Goal: Information Seeking & Learning: Learn about a topic

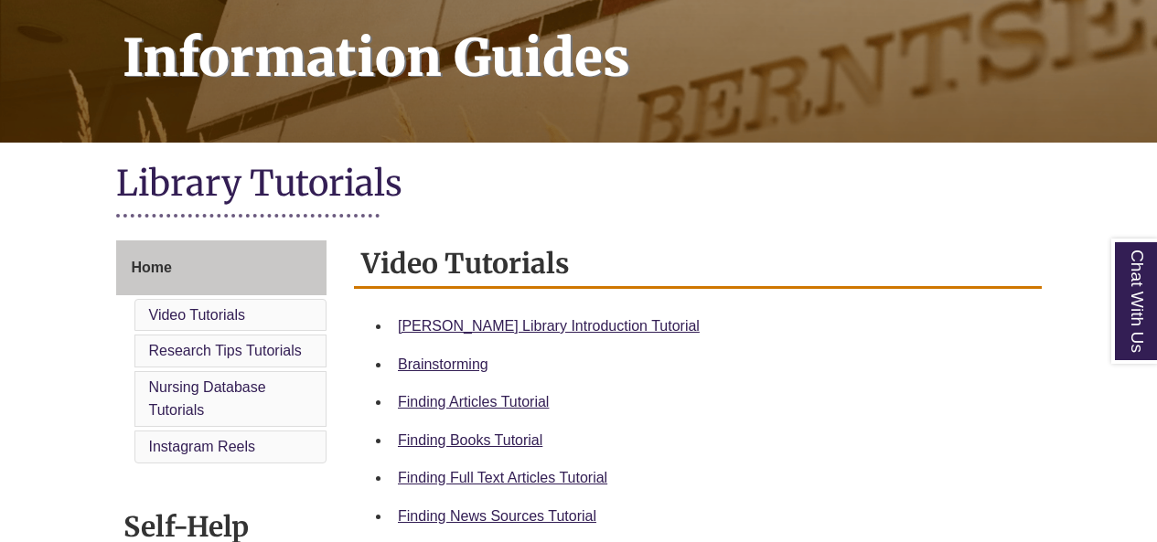
scroll to position [274, 0]
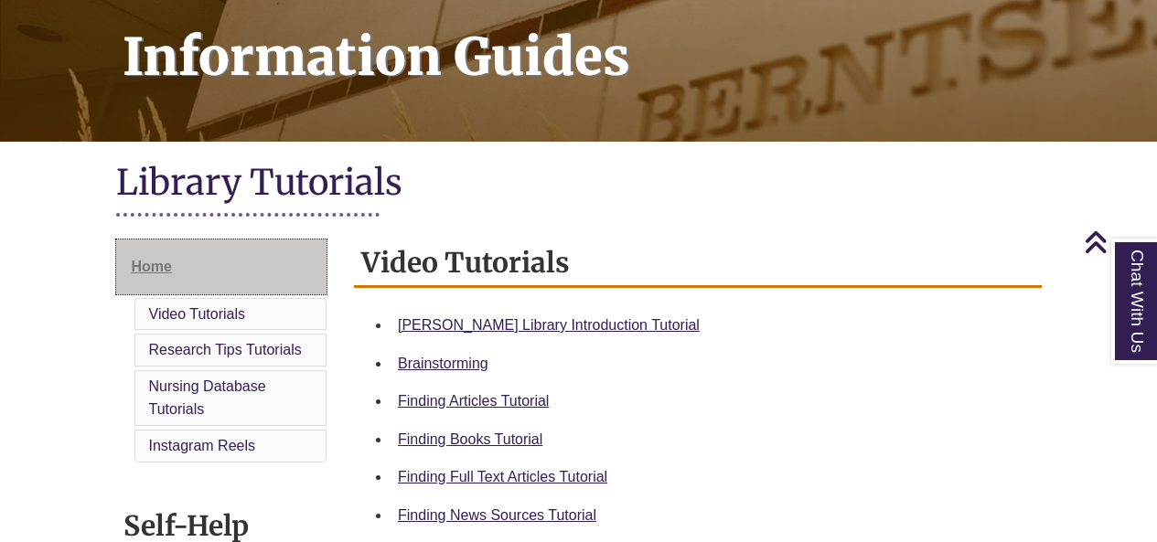
click at [188, 267] on link "Home" at bounding box center [221, 267] width 211 height 55
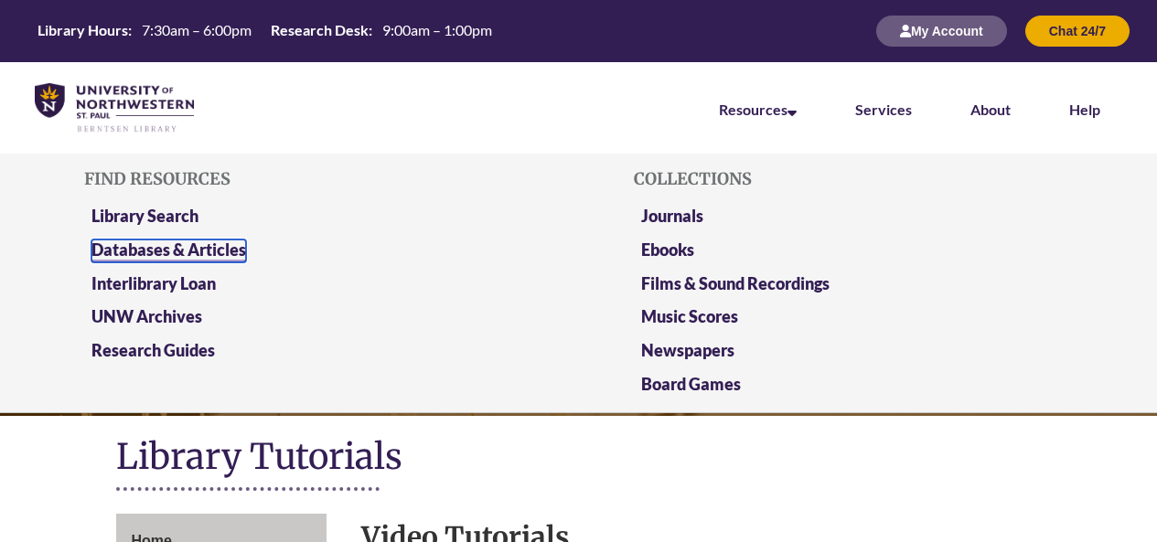
click at [188, 242] on link "Databases & Articles" at bounding box center [168, 251] width 155 height 23
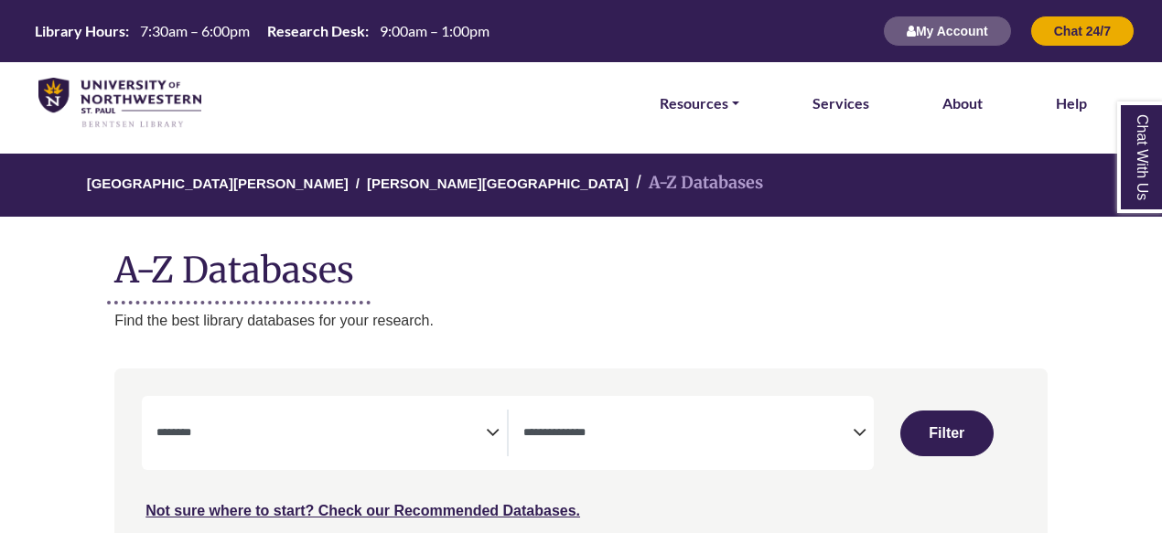
select select "Database Subject Filter"
select select "Database Types Filter"
select select "Database Subject Filter"
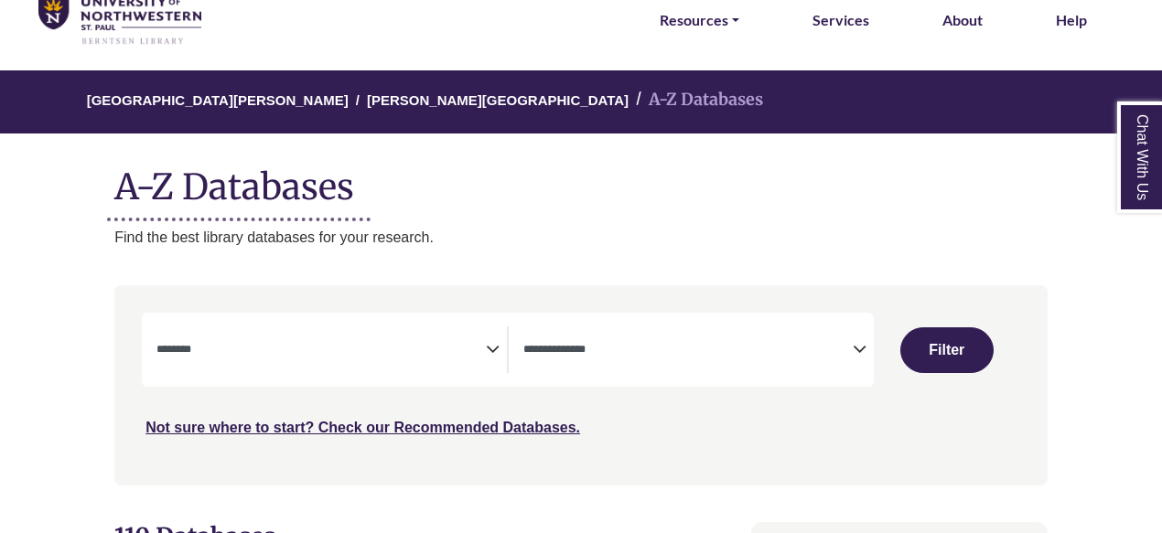
scroll to position [183, 0]
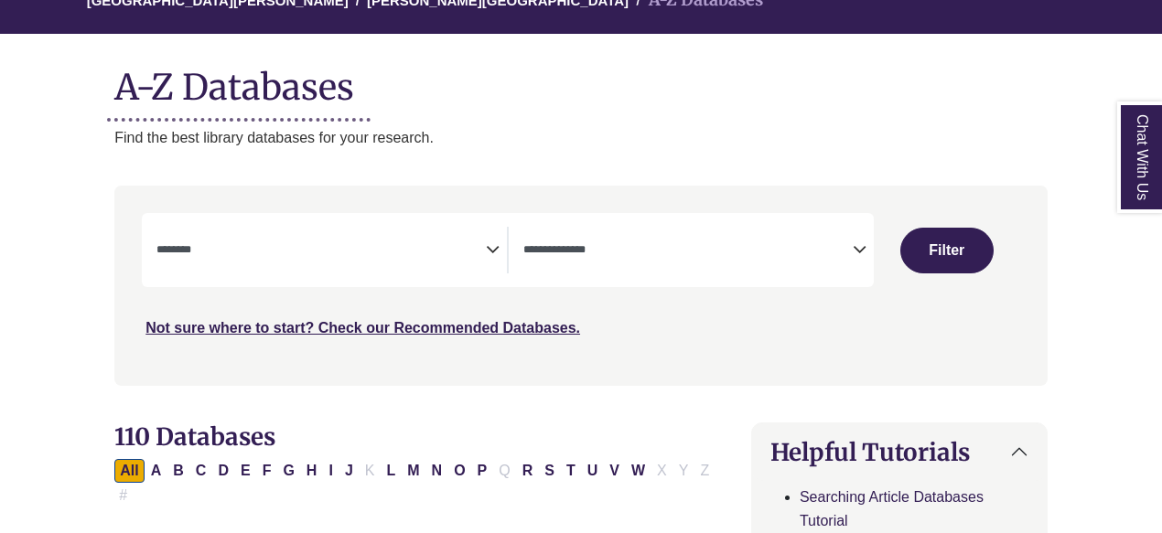
click at [800, 246] on textarea "Search" at bounding box center [687, 251] width 329 height 15
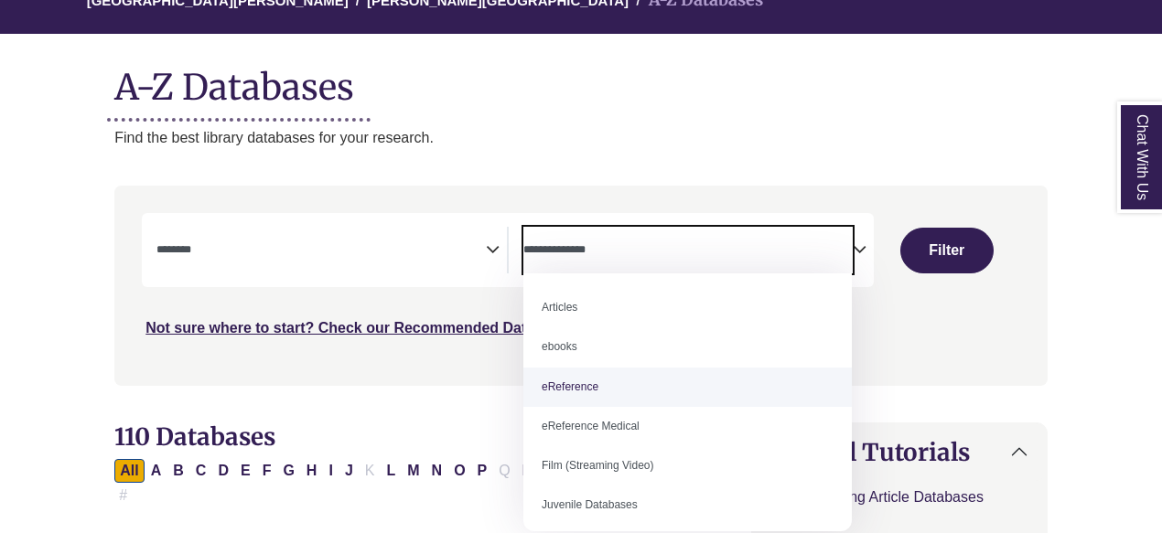
select select "*****"
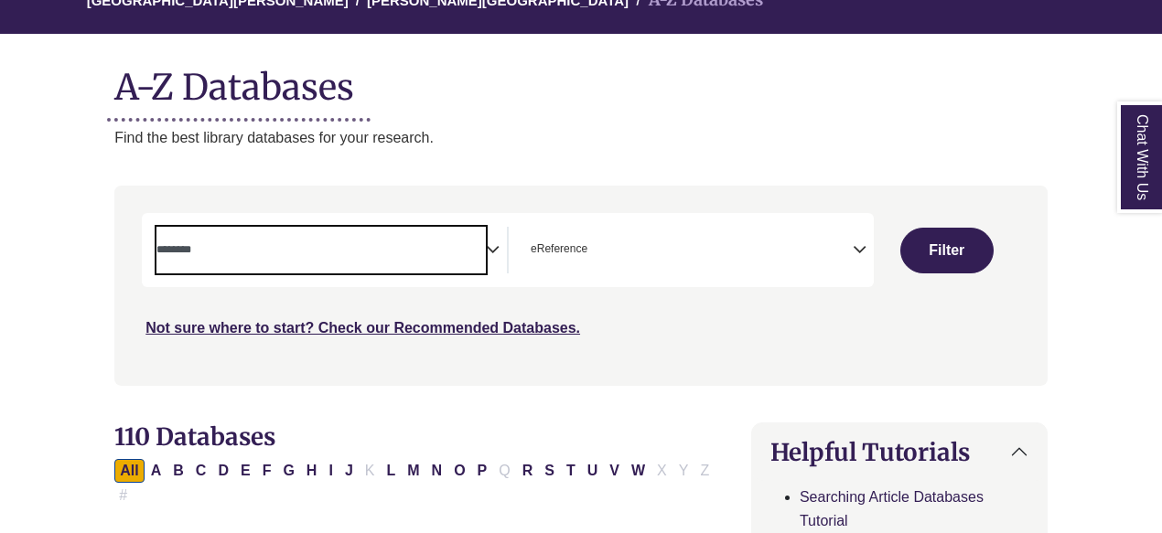
click at [311, 238] on span "Search filters" at bounding box center [320, 250] width 329 height 47
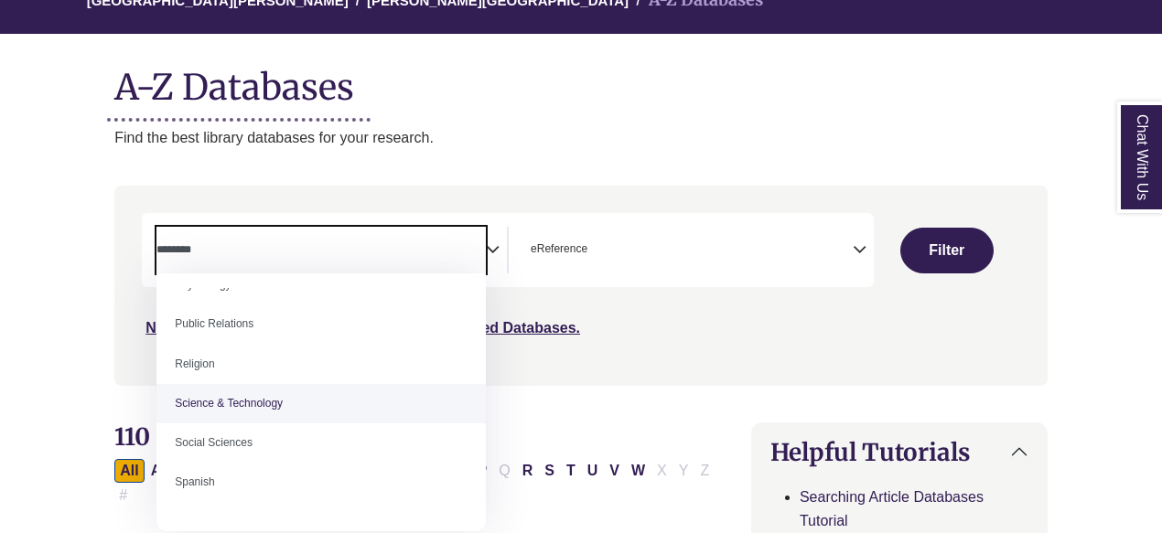
scroll to position [1464, 0]
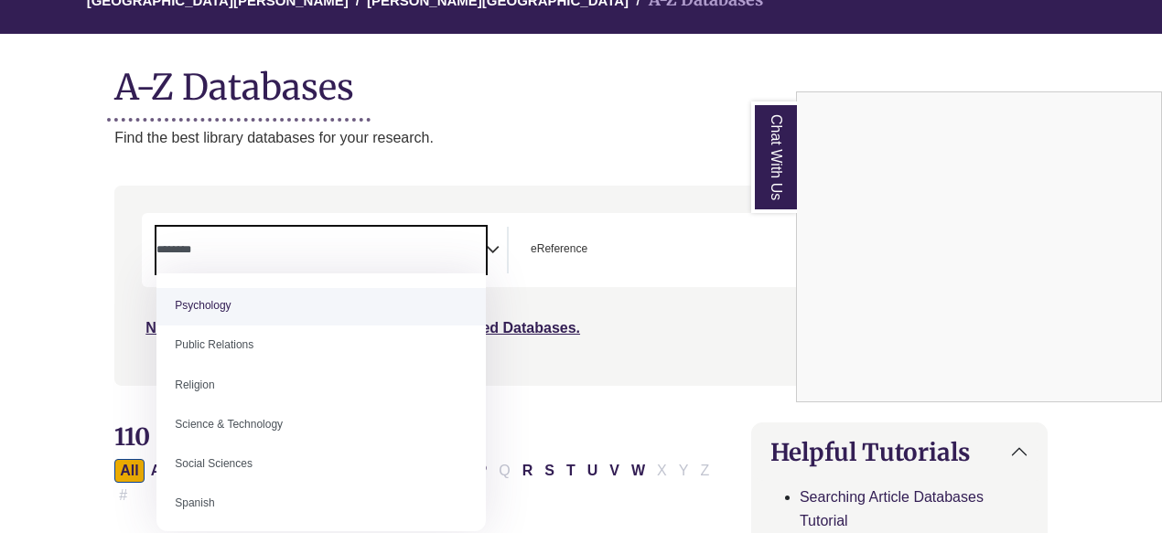
select select "*****"
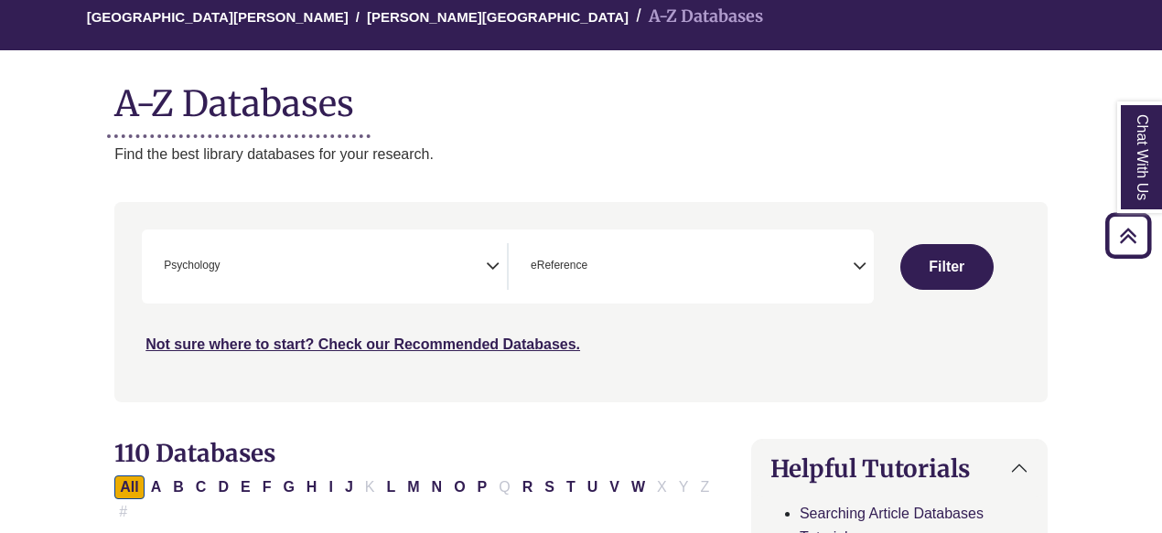
scroll to position [91, 0]
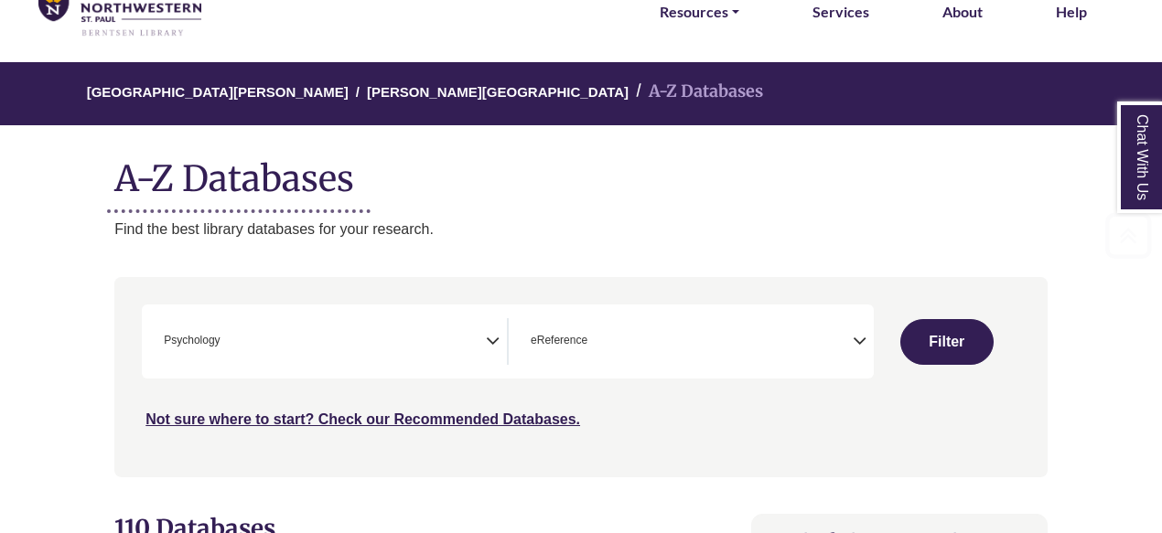
click at [950, 358] on button "Filter" at bounding box center [946, 342] width 93 height 46
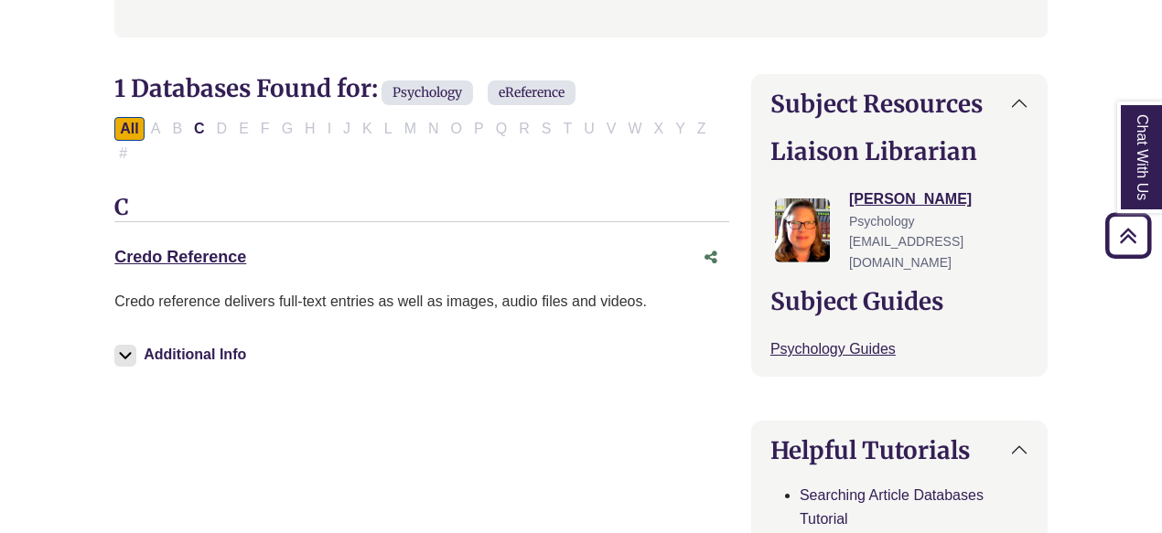
scroll to position [549, 0]
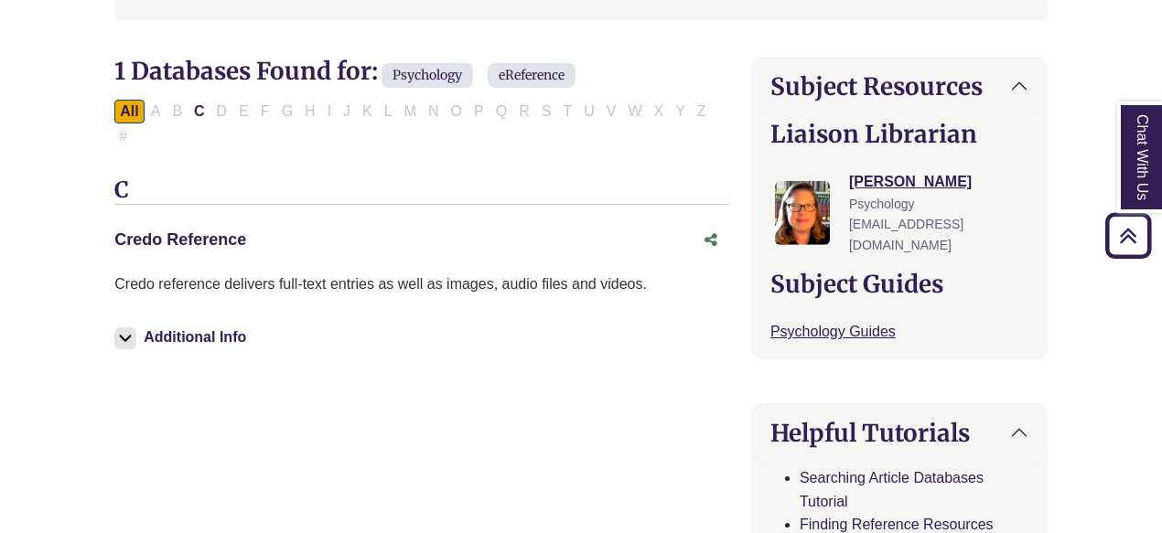
click at [148, 233] on link "Credo Reference This link opens in a new window" at bounding box center [180, 240] width 132 height 18
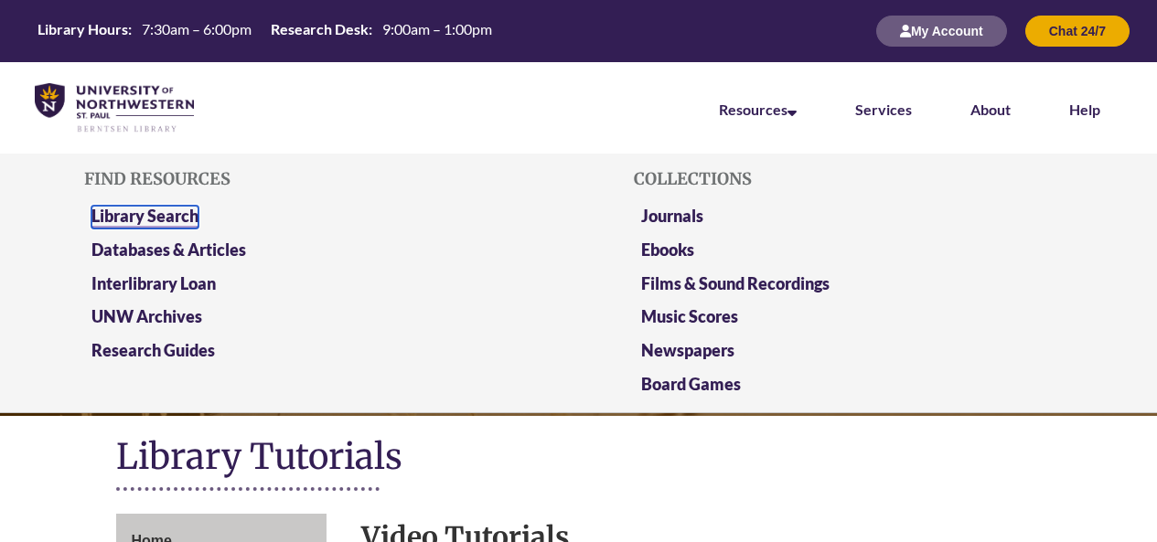
click at [168, 209] on link "Library Search" at bounding box center [144, 217] width 107 height 23
click at [690, 345] on link "Newspapers" at bounding box center [687, 351] width 93 height 23
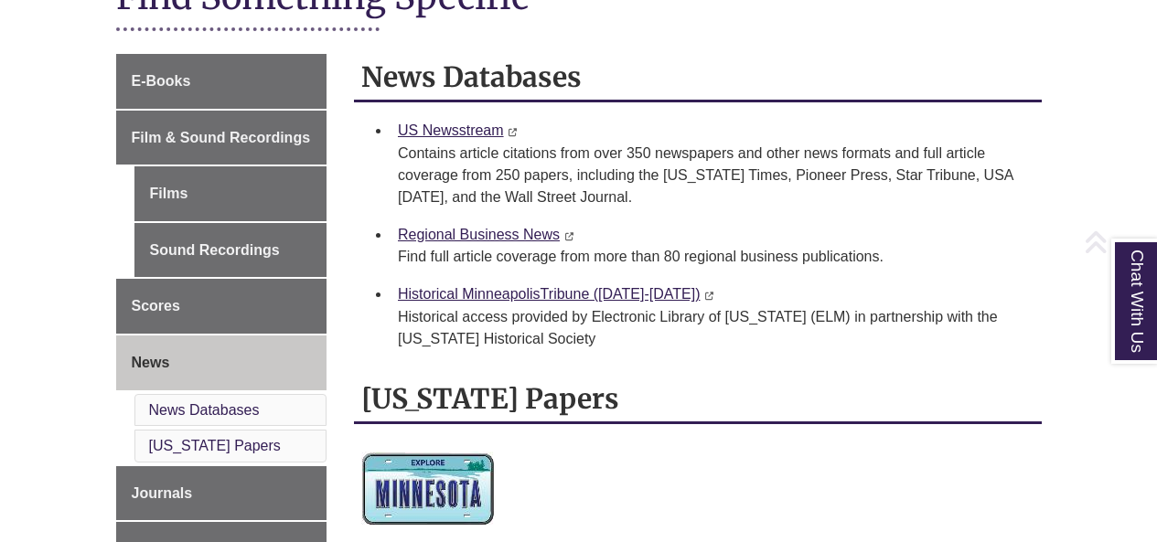
scroll to position [274, 0]
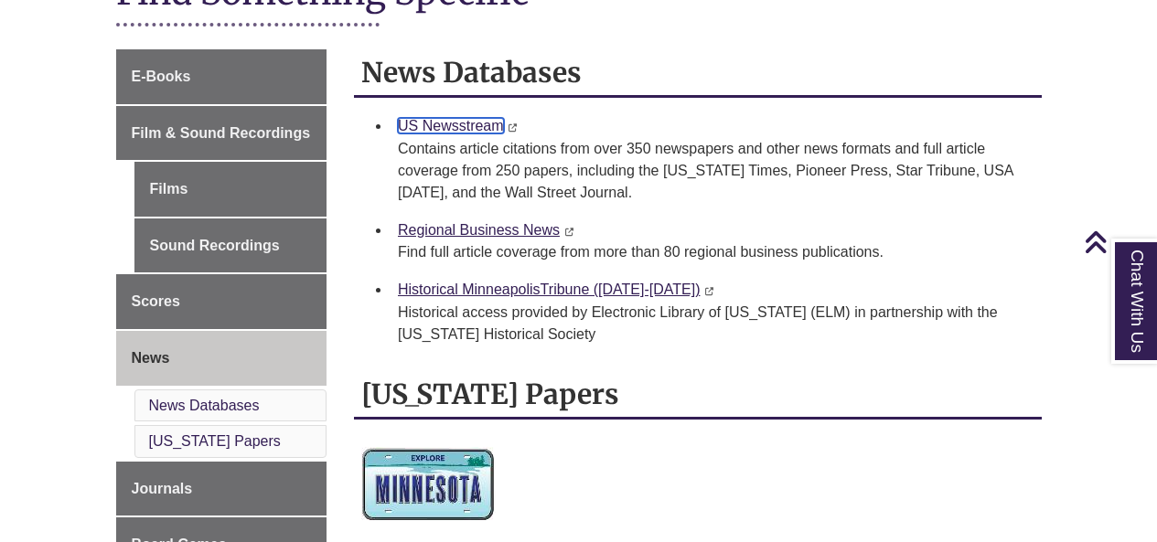
click at [473, 121] on link "US Newsstream" at bounding box center [451, 126] width 106 height 16
